Goal: Task Accomplishment & Management: Use online tool/utility

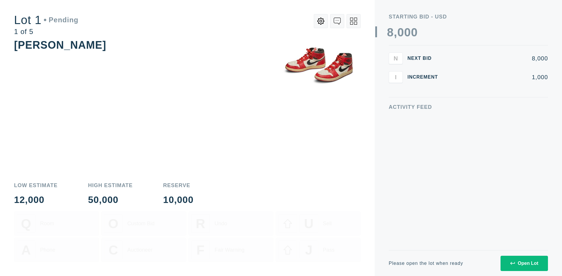
click at [524, 263] on div "Open Lot" at bounding box center [524, 262] width 28 height 5
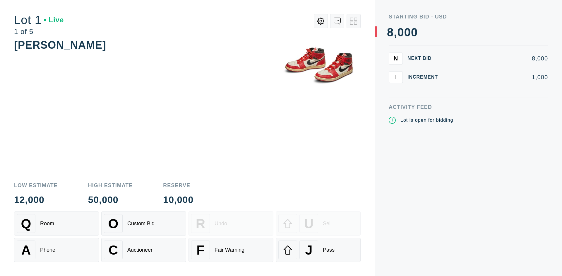
click at [57, 223] on div "Q Room" at bounding box center [57, 223] width 80 height 19
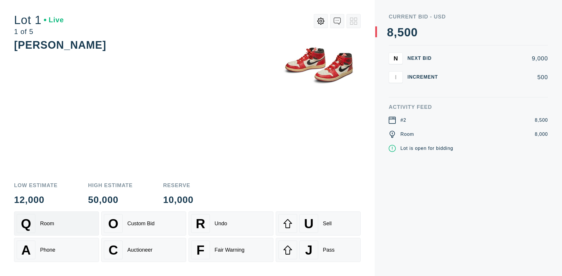
click at [57, 223] on div "Q Room" at bounding box center [57, 223] width 80 height 19
click at [57, 249] on div "A Phone" at bounding box center [57, 249] width 80 height 19
